Goal: Information Seeking & Learning: Learn about a topic

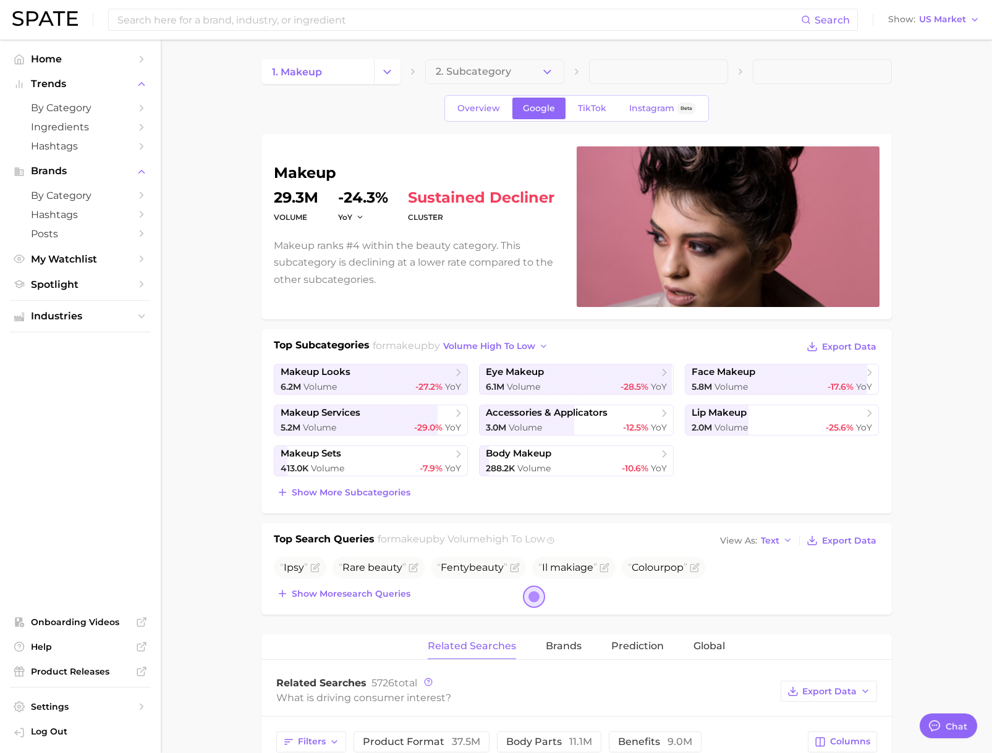
type textarea "x"
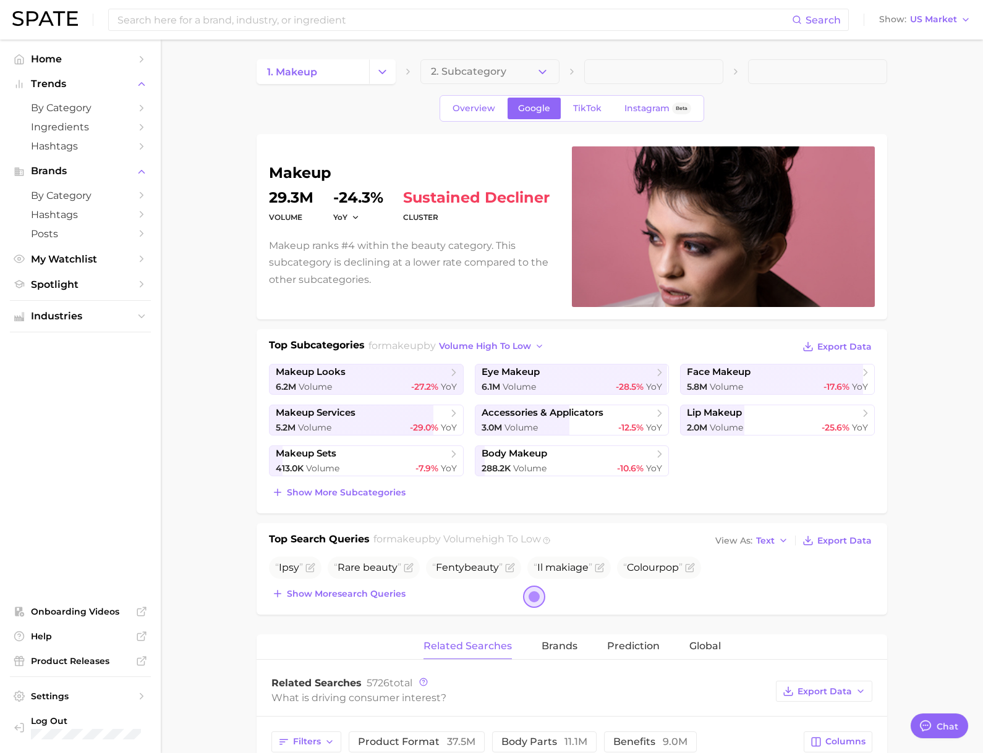
click at [243, 13] on input at bounding box center [453, 19] width 675 height 21
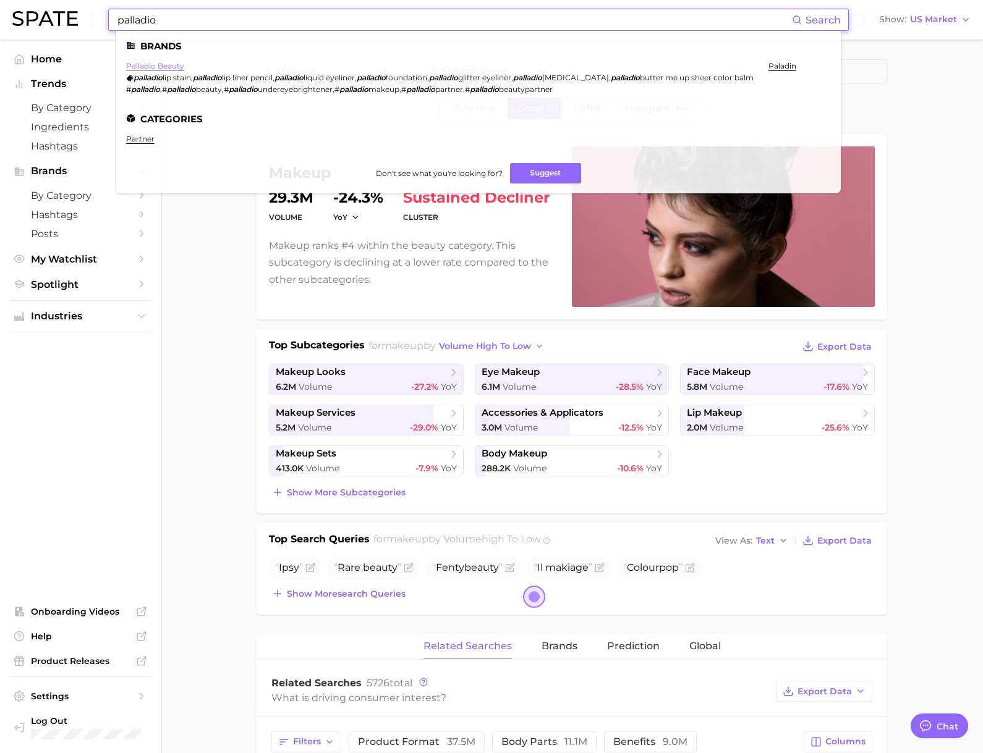
type input "palladio"
click at [148, 64] on link "palladio beauty" at bounding box center [155, 65] width 58 height 9
